Goal: Information Seeking & Learning: Find specific fact

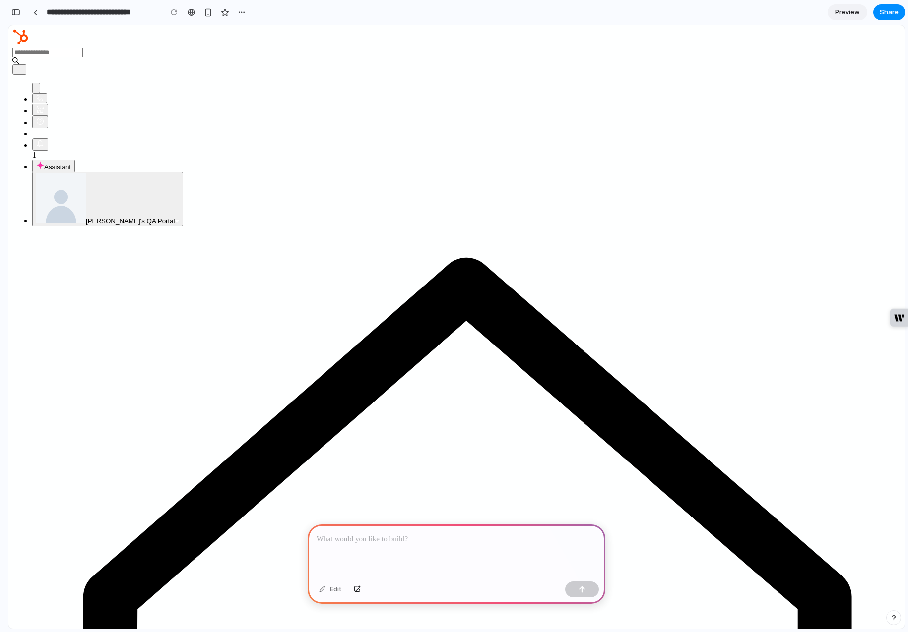
click at [357, 534] on p at bounding box center [456, 540] width 280 height 12
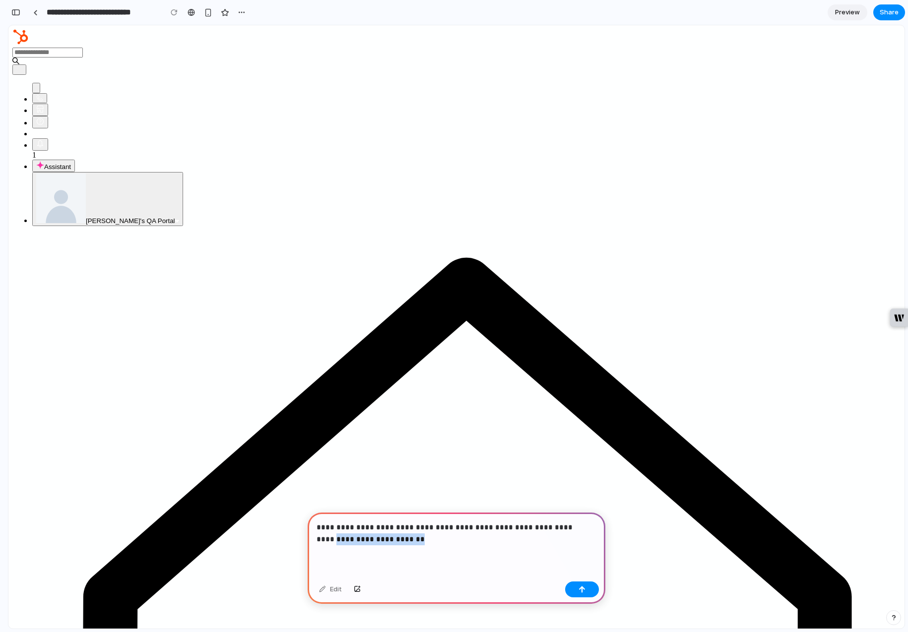
drag, startPoint x: 391, startPoint y: 537, endPoint x: 561, endPoint y: 524, distance: 170.1
click at [561, 524] on p "**********" at bounding box center [454, 534] width 276 height 24
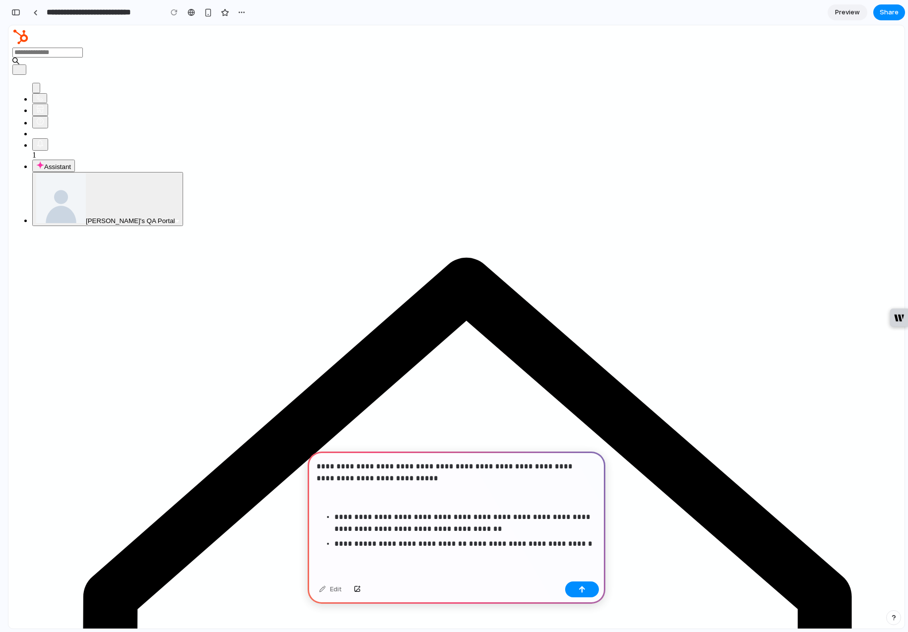
click at [561, 463] on p "**********" at bounding box center [454, 473] width 276 height 24
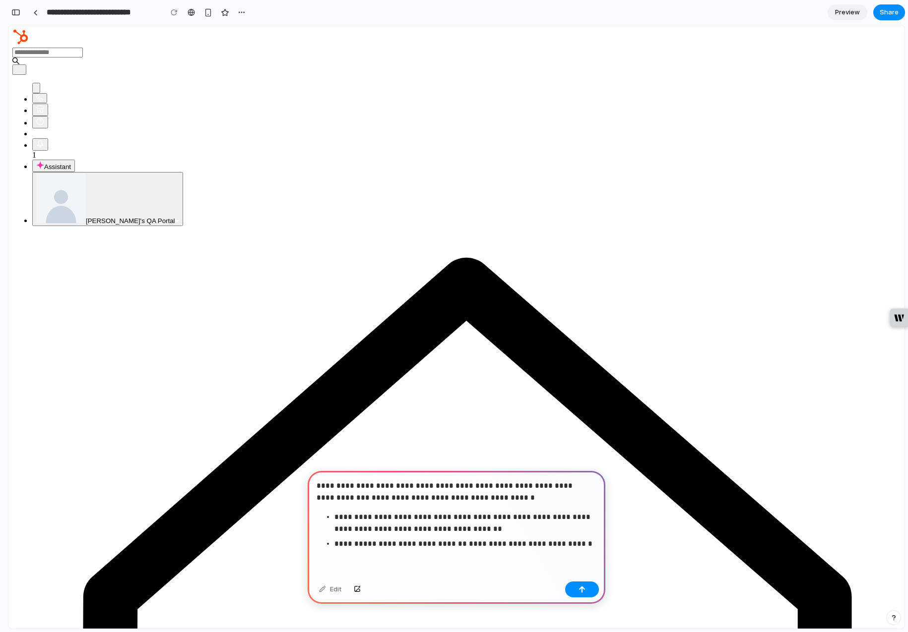
click at [527, 550] on div "**********" at bounding box center [456, 524] width 298 height 107
click at [561, 543] on p "**********" at bounding box center [463, 544] width 258 height 12
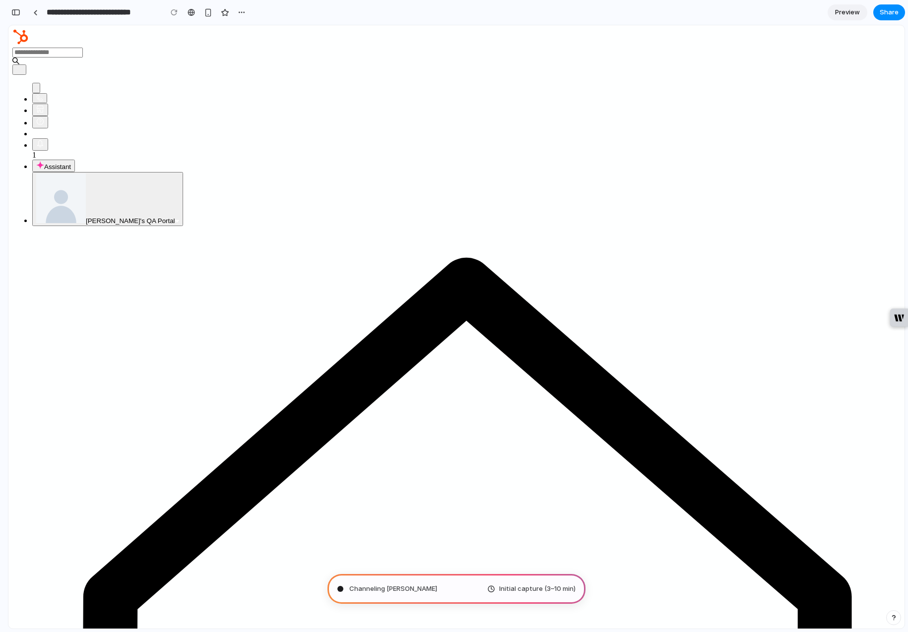
type input "**********"
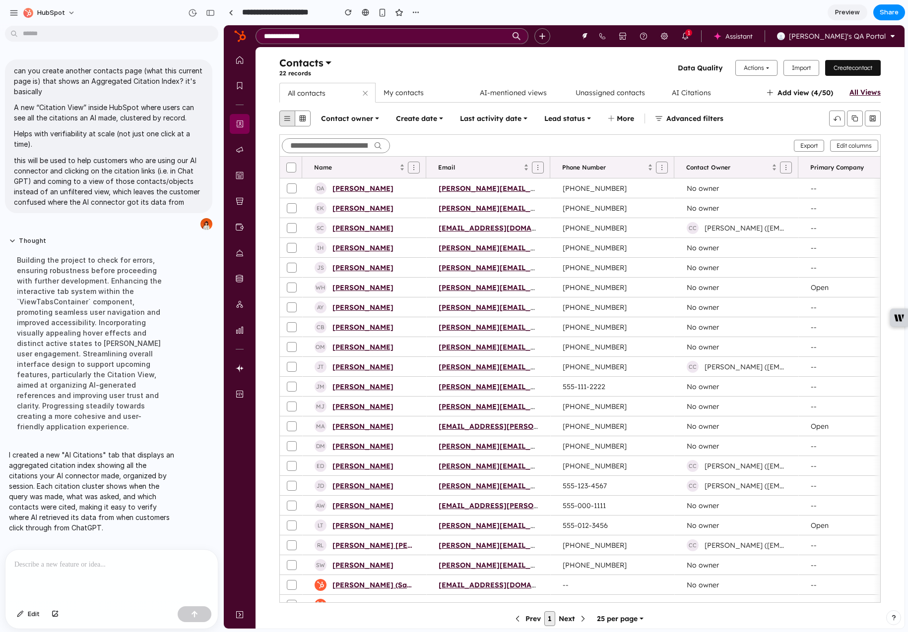
click at [684, 92] on span "AI Citations" at bounding box center [690, 92] width 39 height 9
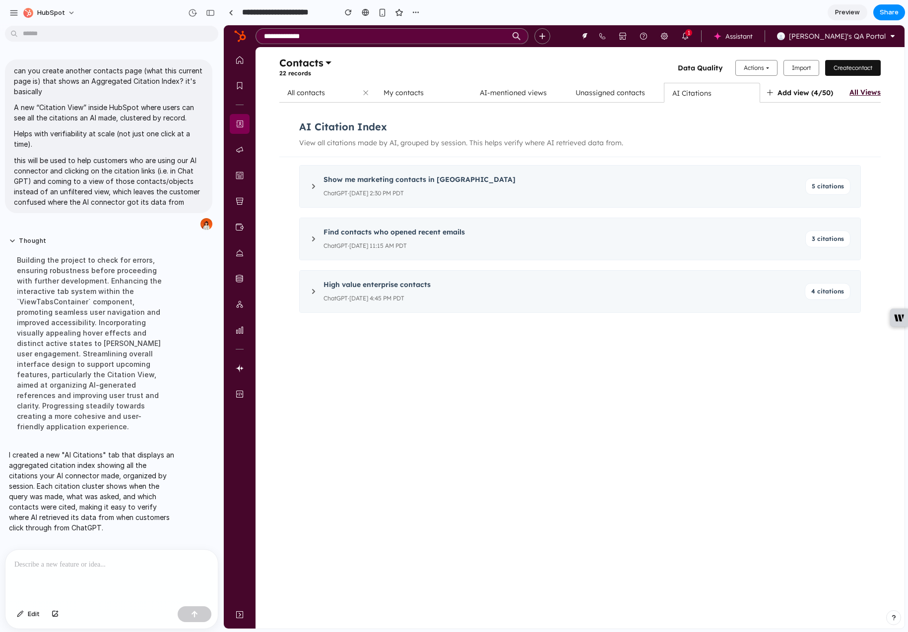
click at [307, 94] on span "All contacts" at bounding box center [306, 92] width 38 height 9
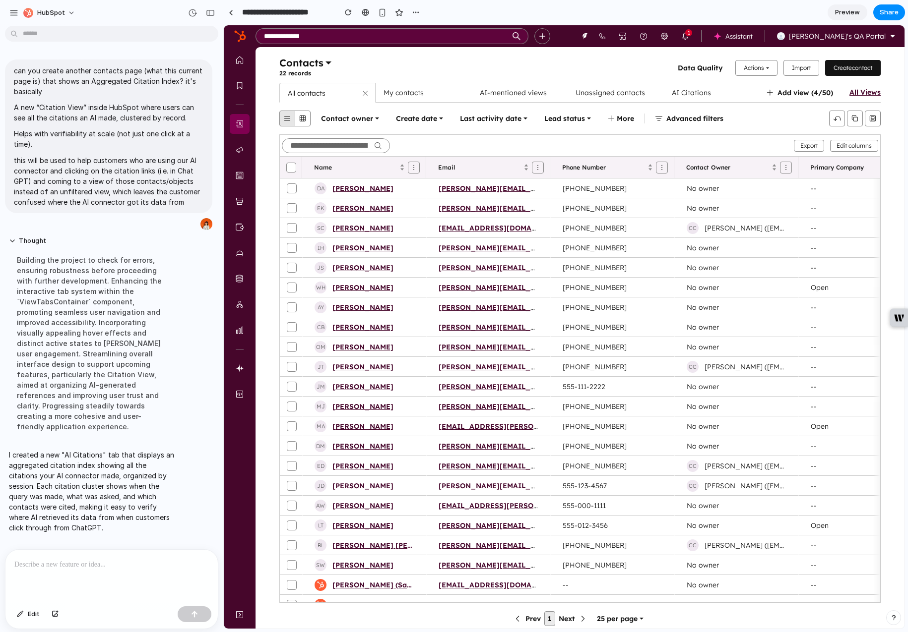
click at [682, 92] on span "AI Citations" at bounding box center [690, 92] width 39 height 9
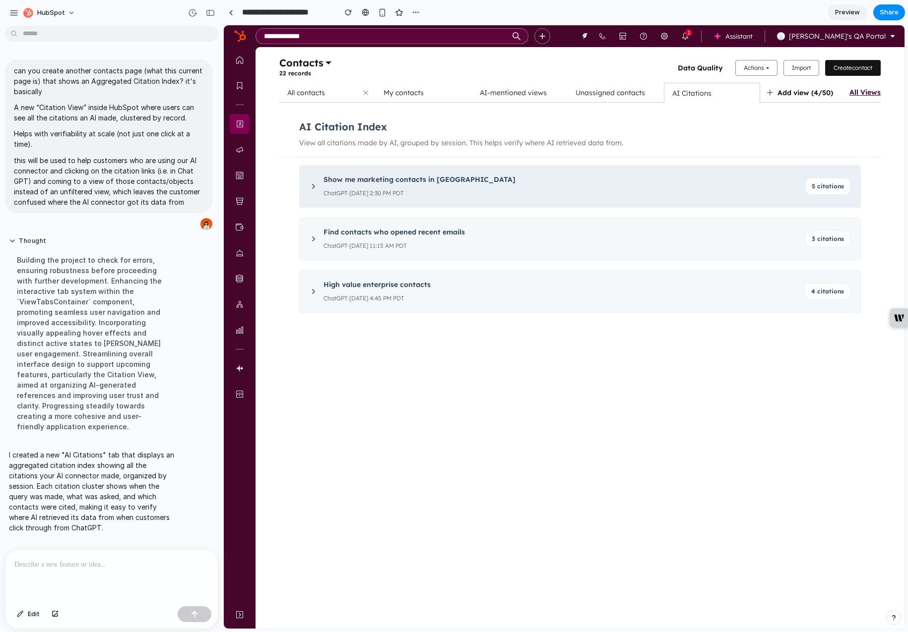
click at [313, 185] on icon at bounding box center [313, 186] width 2 height 4
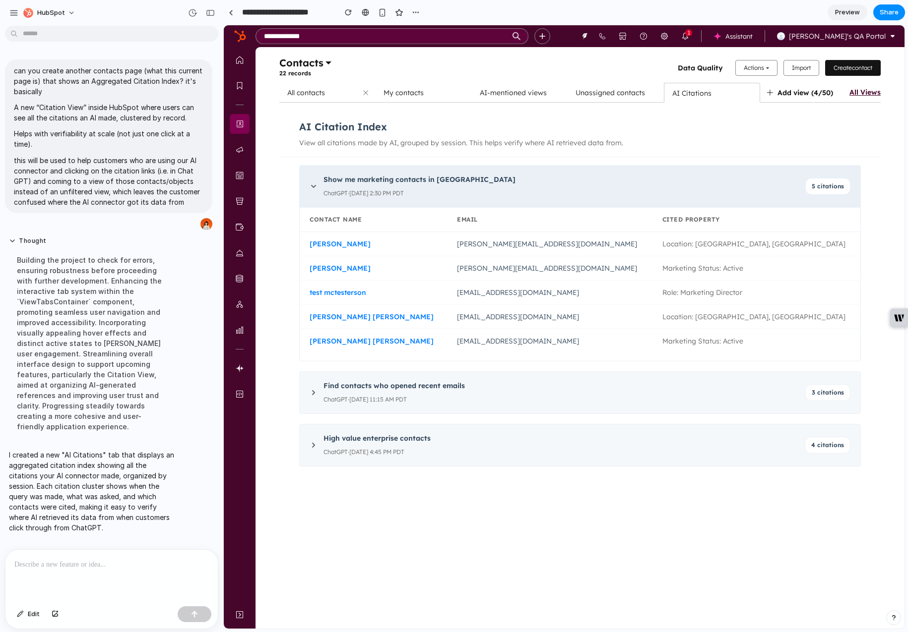
click at [313, 185] on icon at bounding box center [313, 187] width 8 height 8
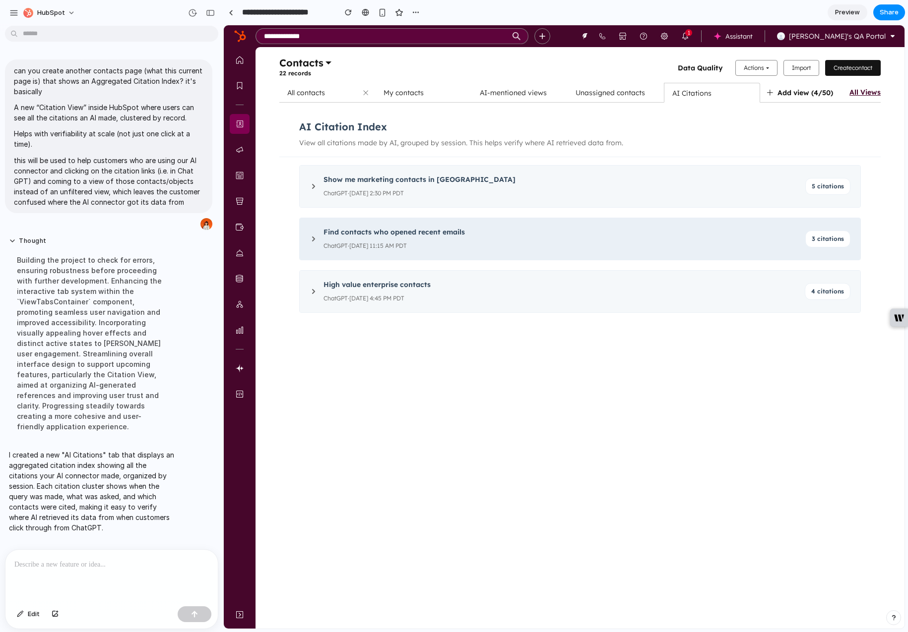
click at [313, 239] on icon at bounding box center [313, 239] width 2 height 4
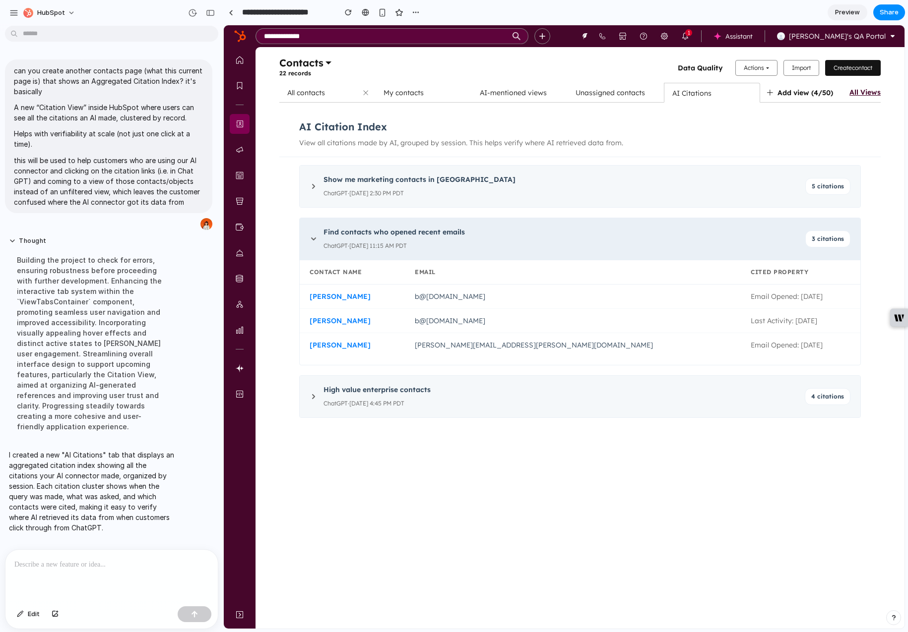
click at [313, 239] on icon at bounding box center [313, 239] width 4 height 2
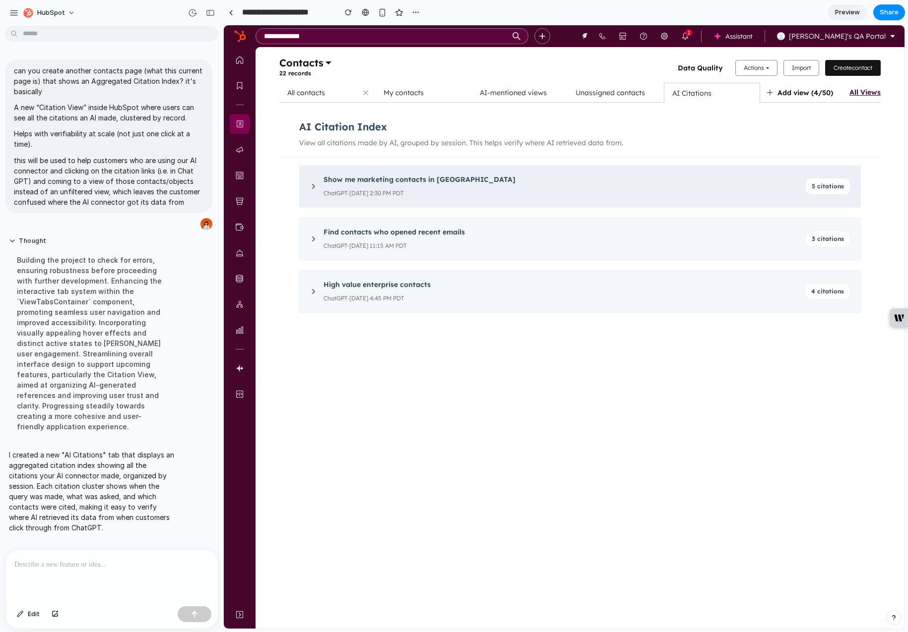
click at [310, 180] on div "Show me marketing contacts in [GEOGRAPHIC_DATA] ChatGPT · [DATE] 2:30 PM PDT" at bounding box center [553, 187] width 489 height 26
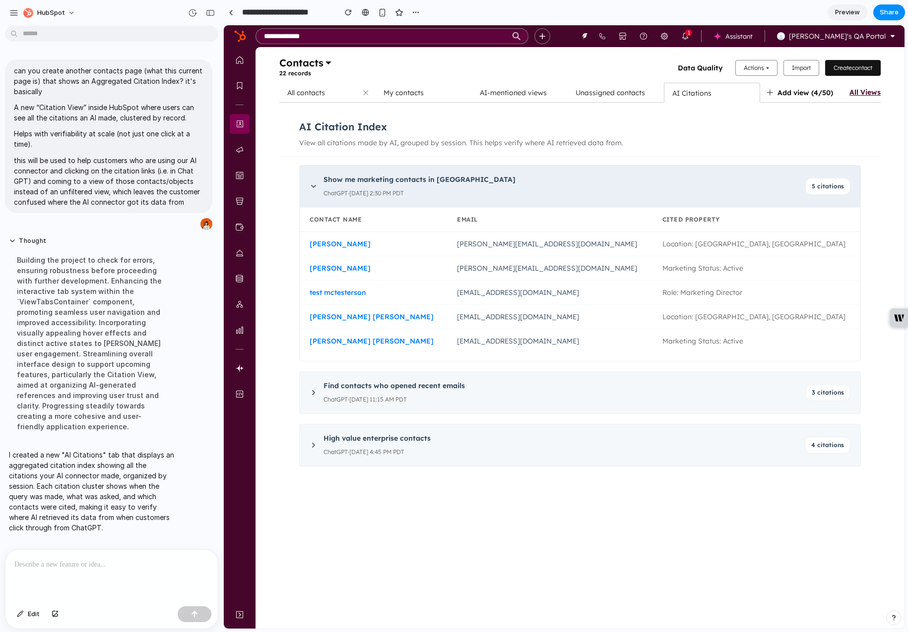
click at [310, 180] on div "Show me marketing contacts in [GEOGRAPHIC_DATA] ChatGPT · [DATE] 2:30 PM PDT" at bounding box center [553, 187] width 489 height 26
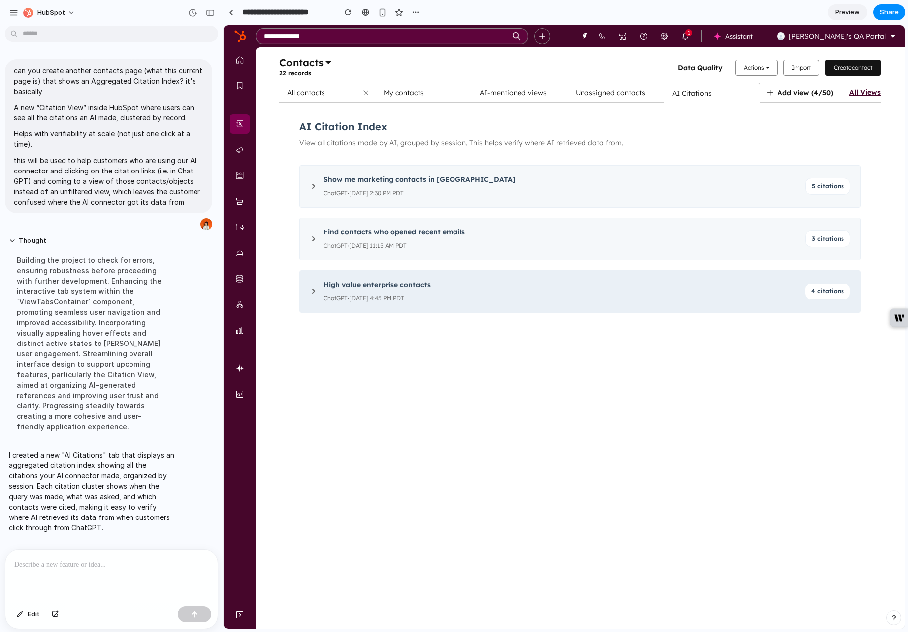
click at [310, 290] on icon at bounding box center [313, 292] width 8 height 8
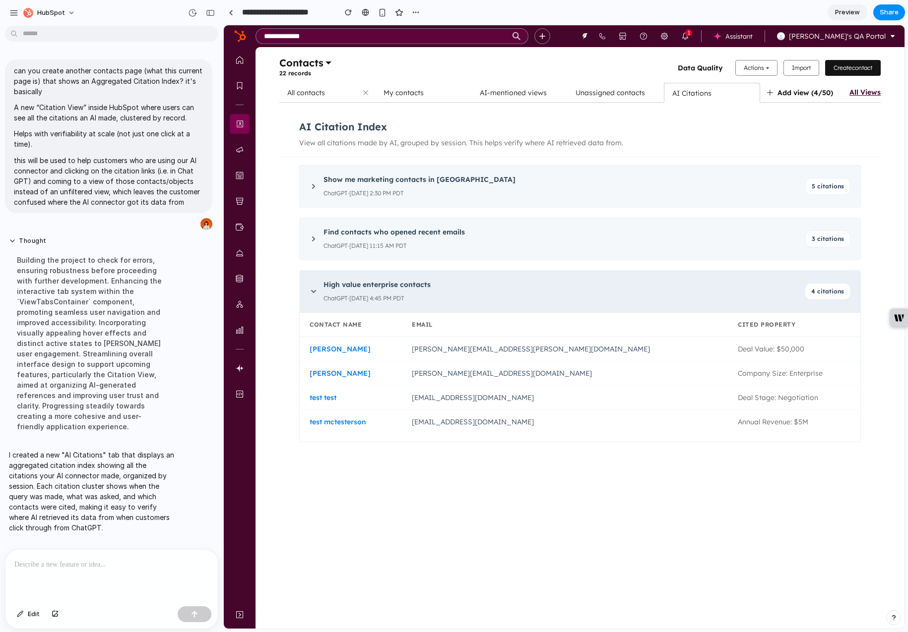
click at [310, 290] on icon at bounding box center [313, 292] width 8 height 8
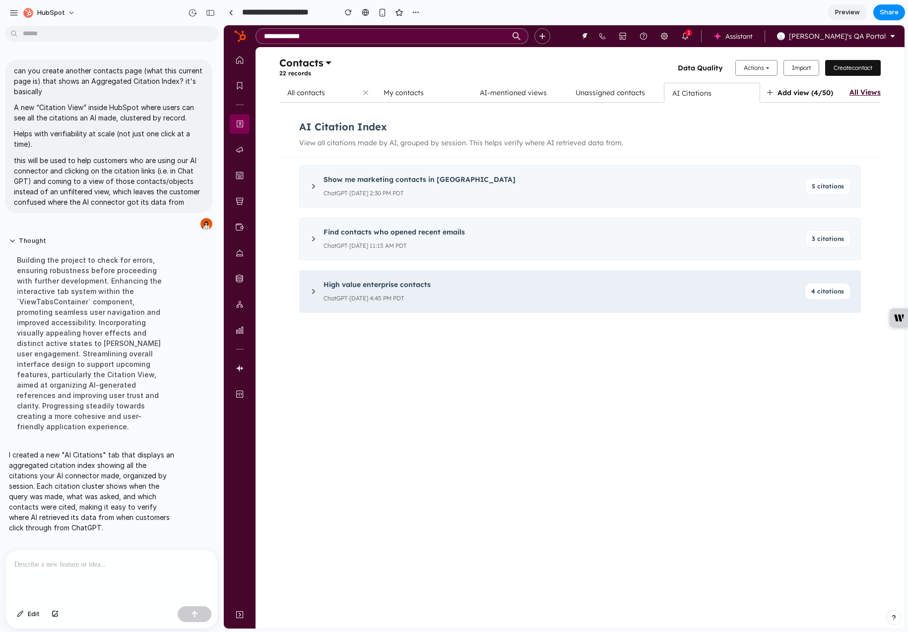
click at [310, 290] on icon at bounding box center [313, 292] width 8 height 8
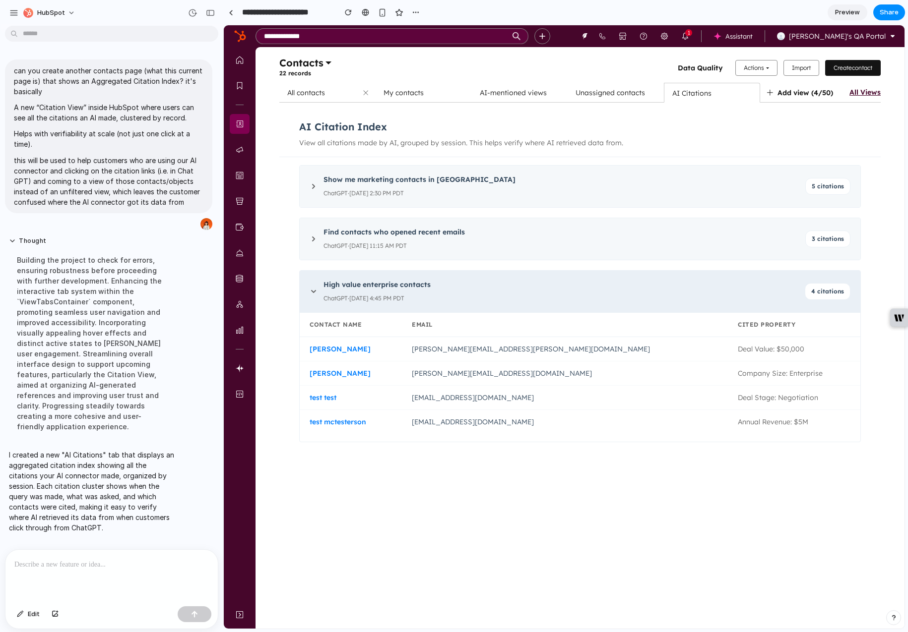
click at [316, 291] on div "High value enterprise contacts ChatGPT · [DATE] 4:45 PM PDT" at bounding box center [553, 292] width 489 height 26
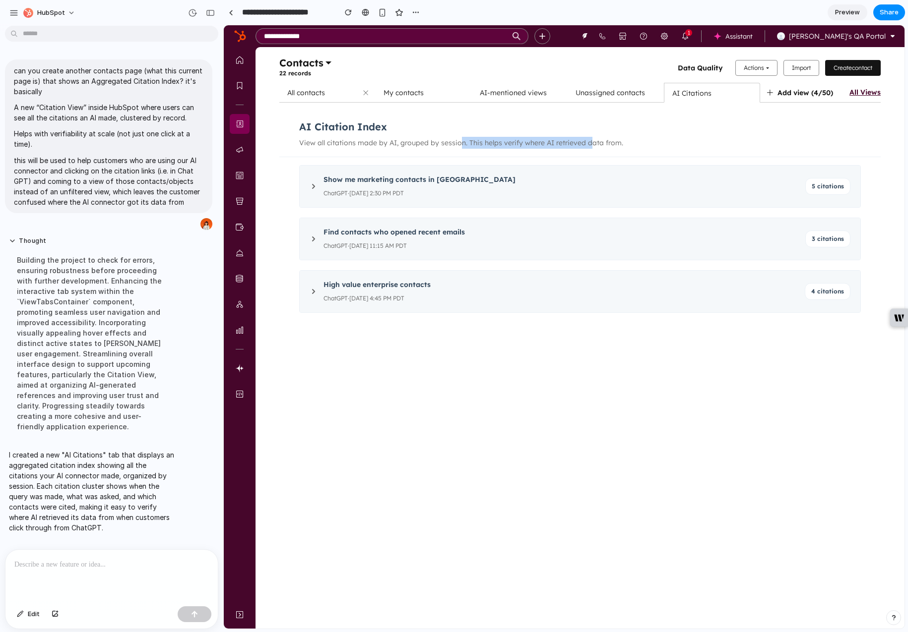
drag, startPoint x: 457, startPoint y: 140, endPoint x: 588, endPoint y: 140, distance: 131.4
click at [588, 140] on p "View all citations made by AI, grouped by session. This helps verify where AI r…" at bounding box center [579, 143] width 561 height 12
click at [610, 143] on p "View all citations made by AI, grouped by session. This helps verify where AI r…" at bounding box center [579, 143] width 561 height 12
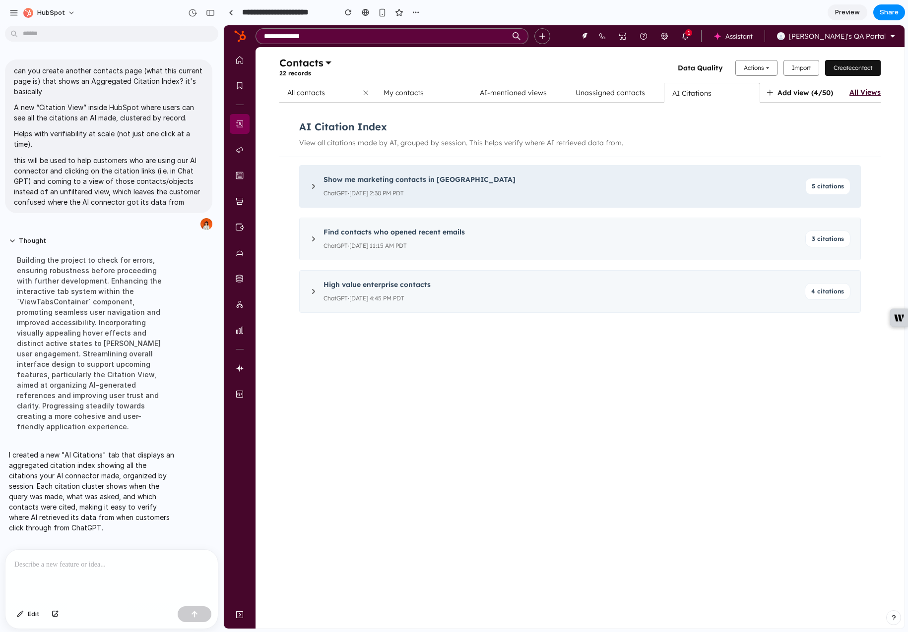
click at [314, 184] on icon at bounding box center [313, 187] width 8 height 8
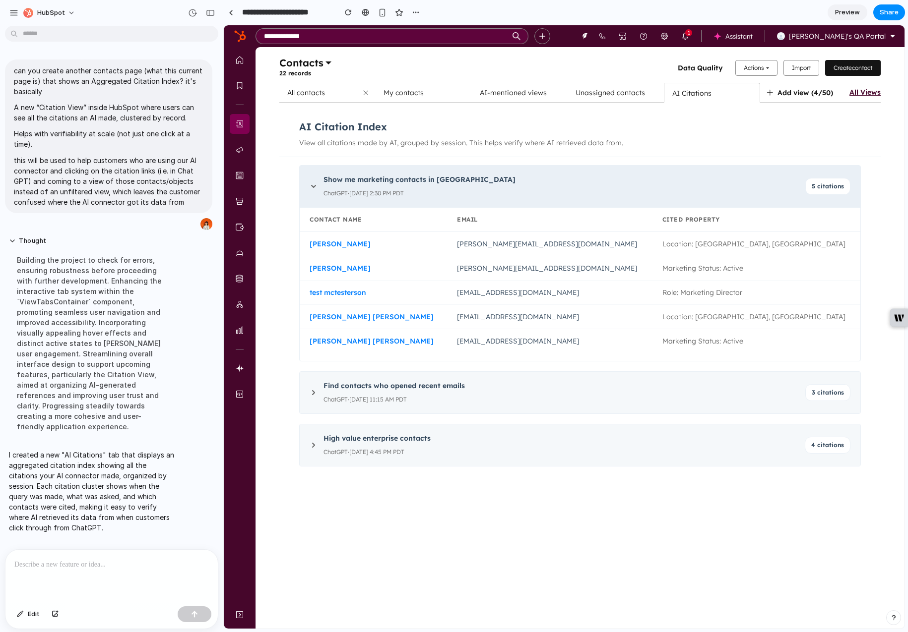
click at [314, 184] on icon at bounding box center [313, 187] width 8 height 8
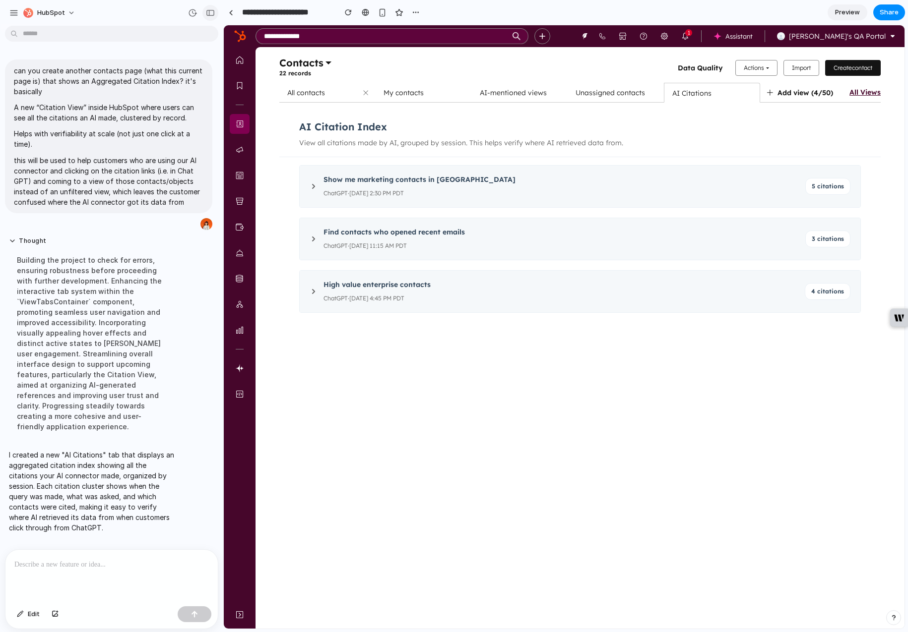
click at [211, 16] on button "button" at bounding box center [210, 13] width 16 height 16
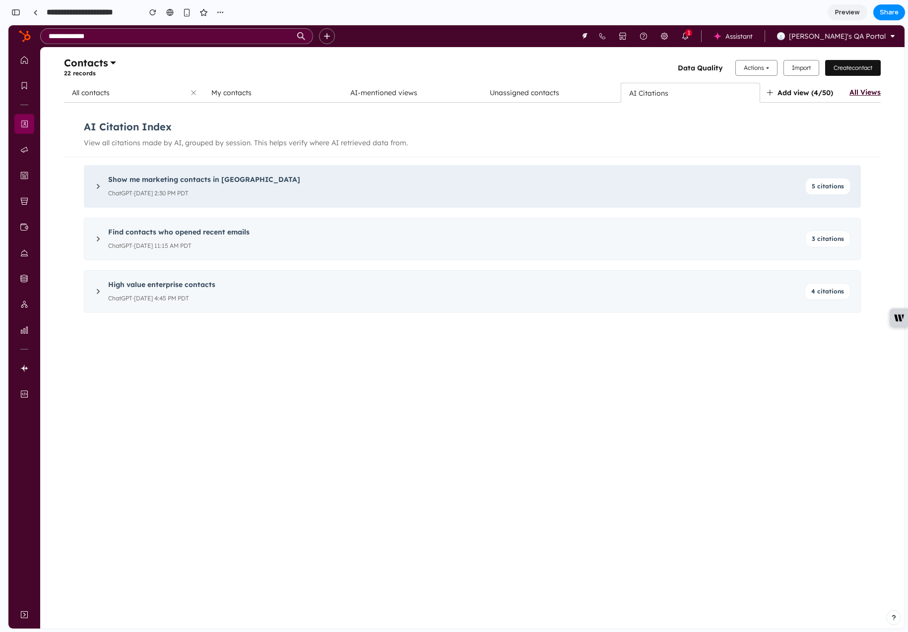
click at [98, 184] on icon at bounding box center [98, 187] width 8 height 8
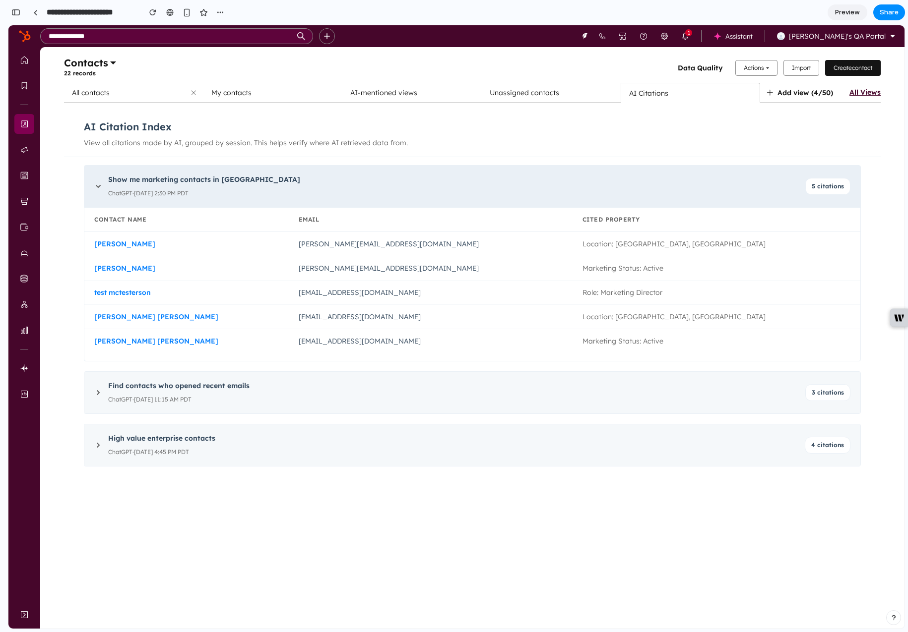
click at [98, 184] on icon at bounding box center [98, 187] width 8 height 8
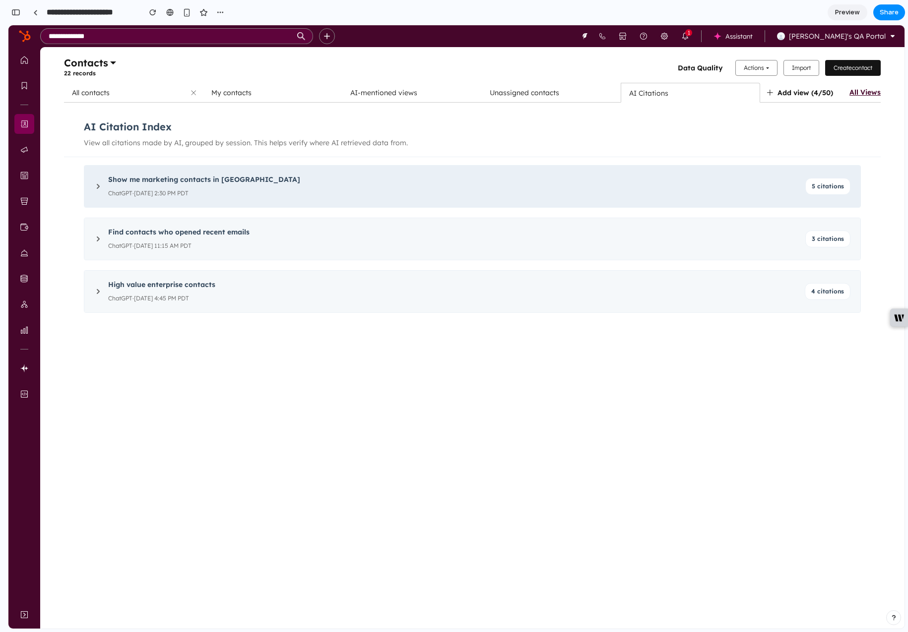
click at [373, 188] on div "ChatGPT · [DATE] 2:30 PM PDT" at bounding box center [453, 193] width 691 height 12
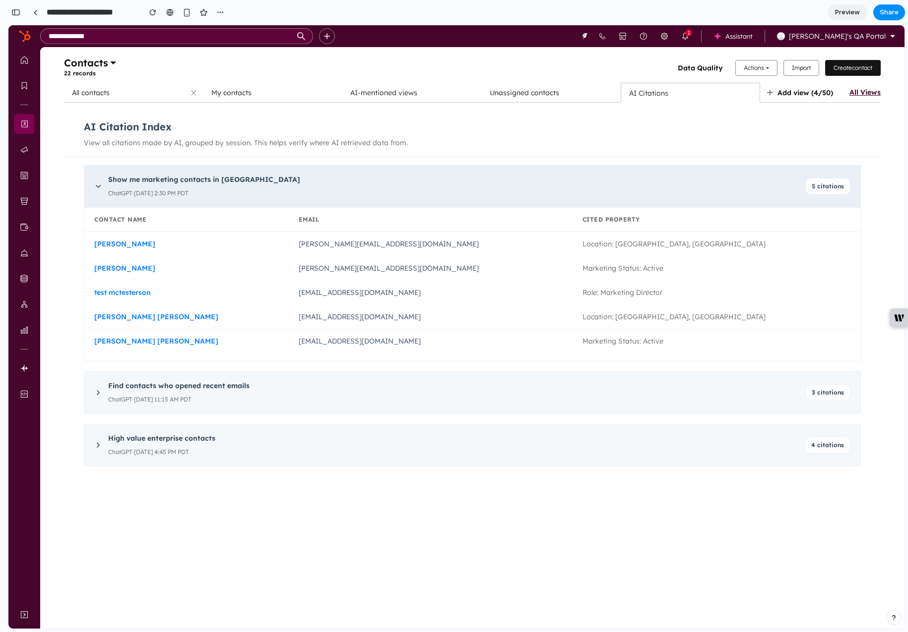
click at [406, 178] on div "Show me marketing contacts in [GEOGRAPHIC_DATA]" at bounding box center [453, 180] width 691 height 12
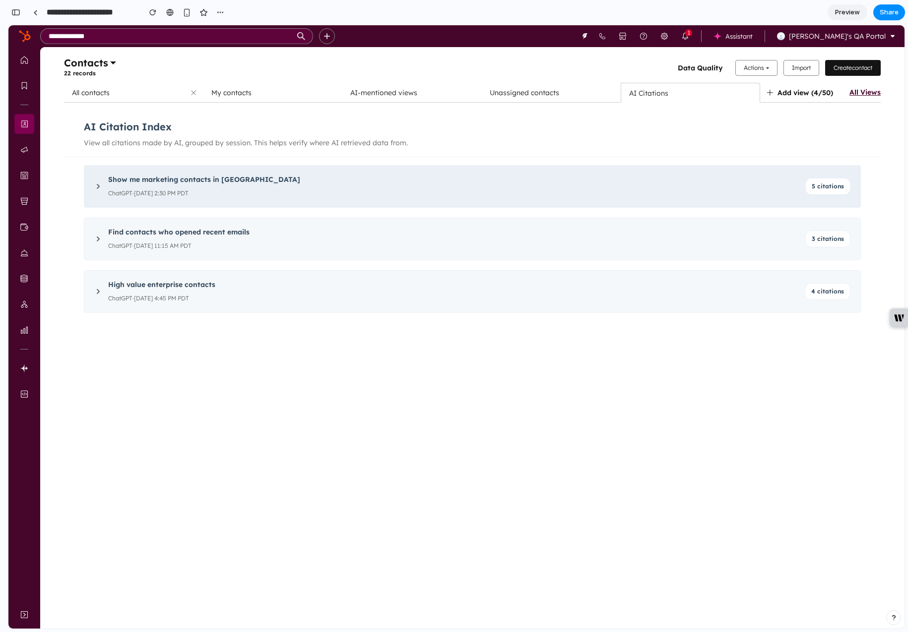
click at [488, 192] on div "ChatGPT · [DATE] 2:30 PM PDT" at bounding box center [453, 193] width 691 height 12
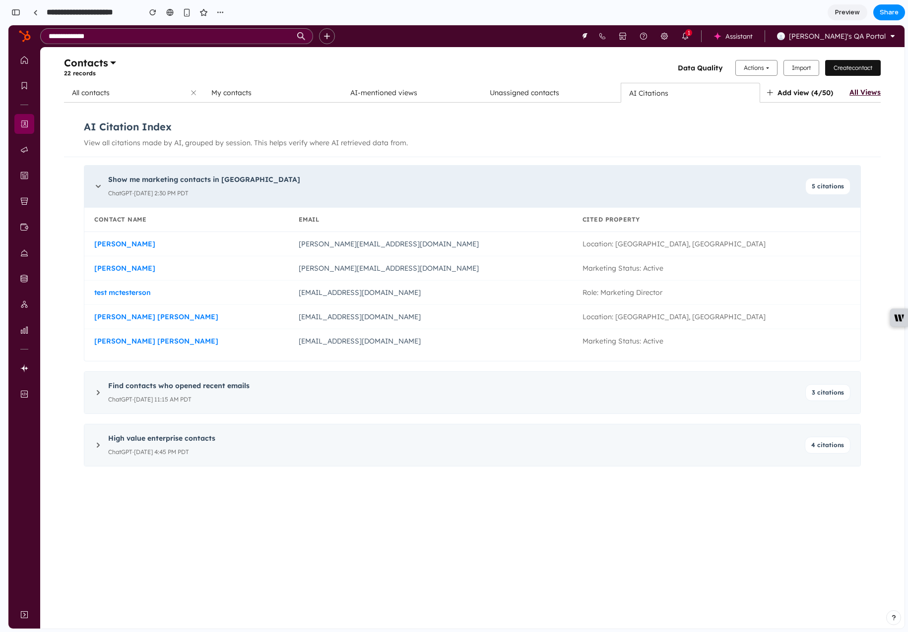
click at [488, 192] on div "ChatGPT · [DATE] 2:30 PM PDT" at bounding box center [453, 193] width 691 height 12
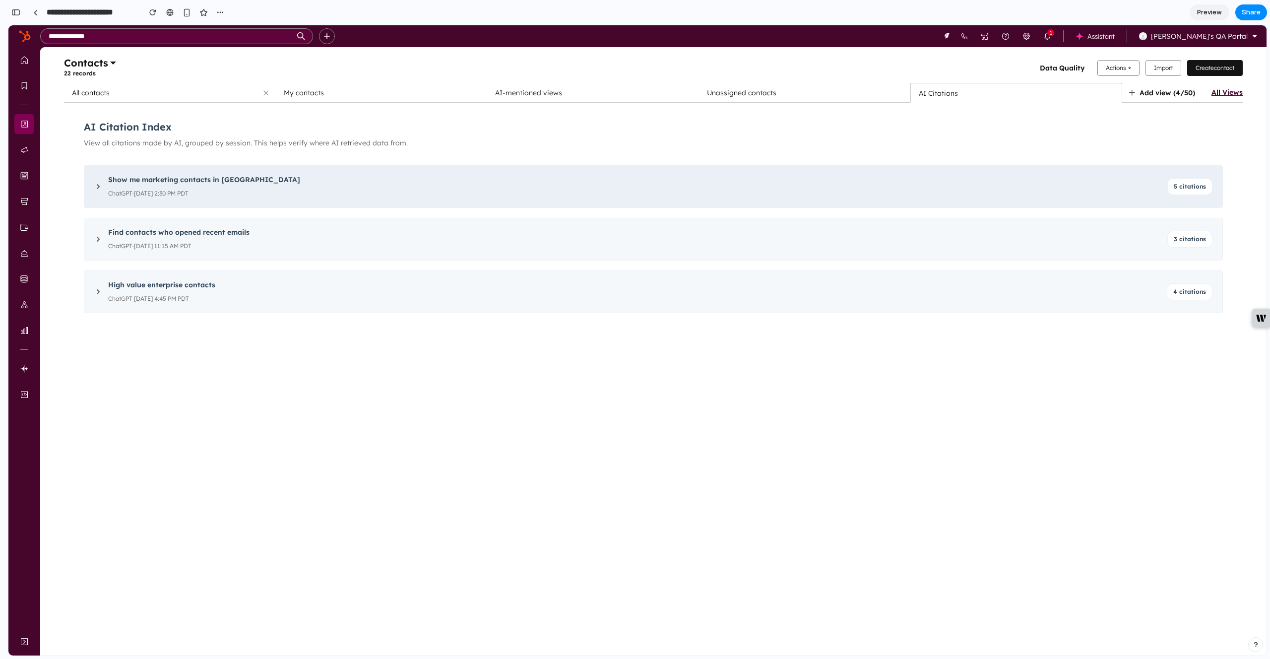
click at [264, 185] on div "Show me marketing contacts in [GEOGRAPHIC_DATA] ChatGPT · [DATE] 2:30 PM PDT" at bounding box center [634, 187] width 1053 height 26
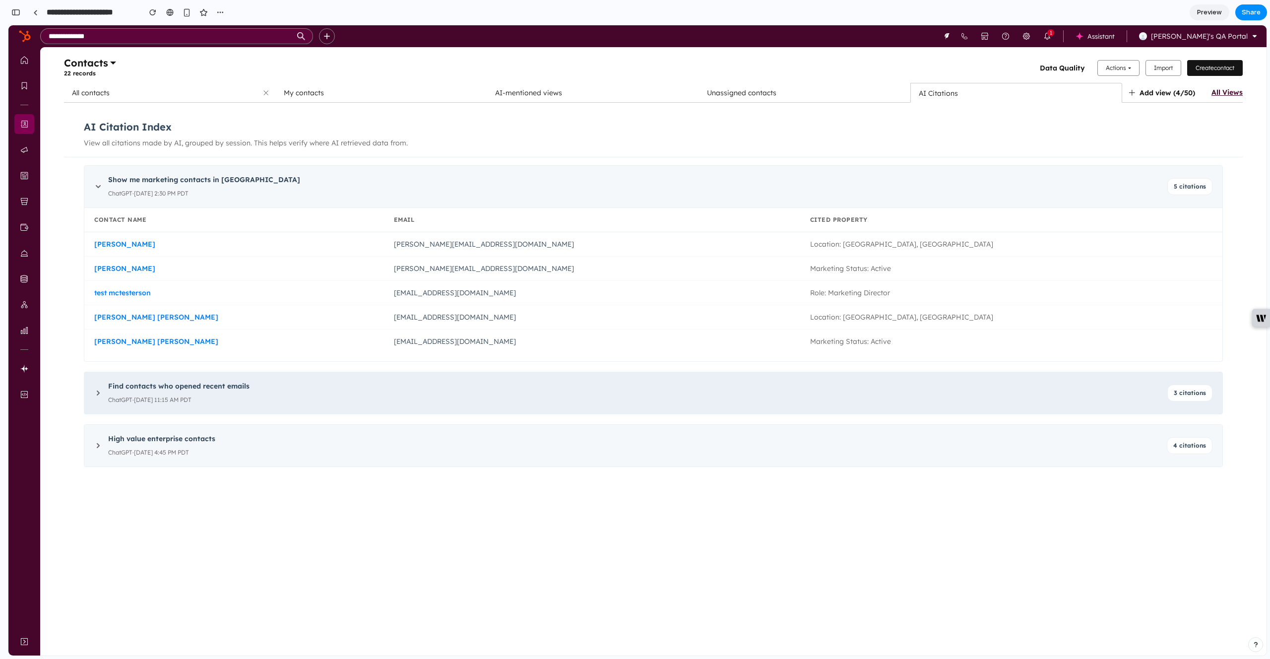
click at [240, 391] on div "Find contacts who opened recent emails" at bounding box center [634, 386] width 1053 height 12
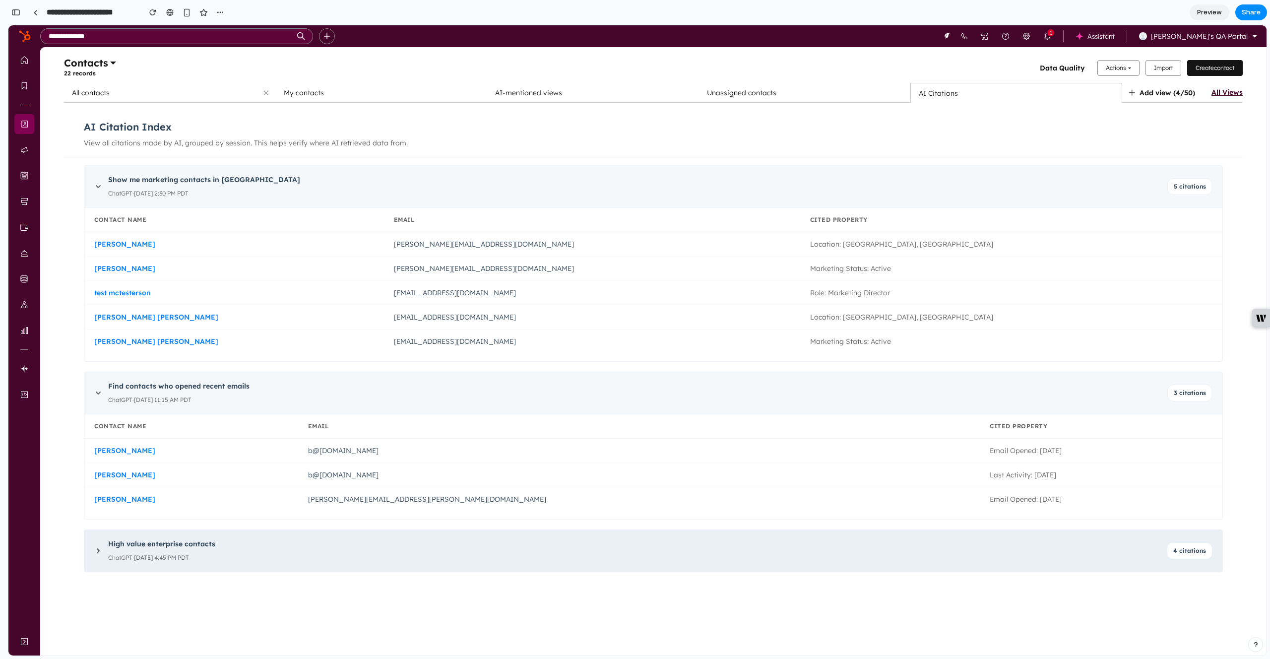
click at [278, 550] on div "High value enterprise contacts ChatGPT · [DATE] 4:45 PM PDT" at bounding box center [634, 551] width 1052 height 26
